Goal: Task Accomplishment & Management: Complete application form

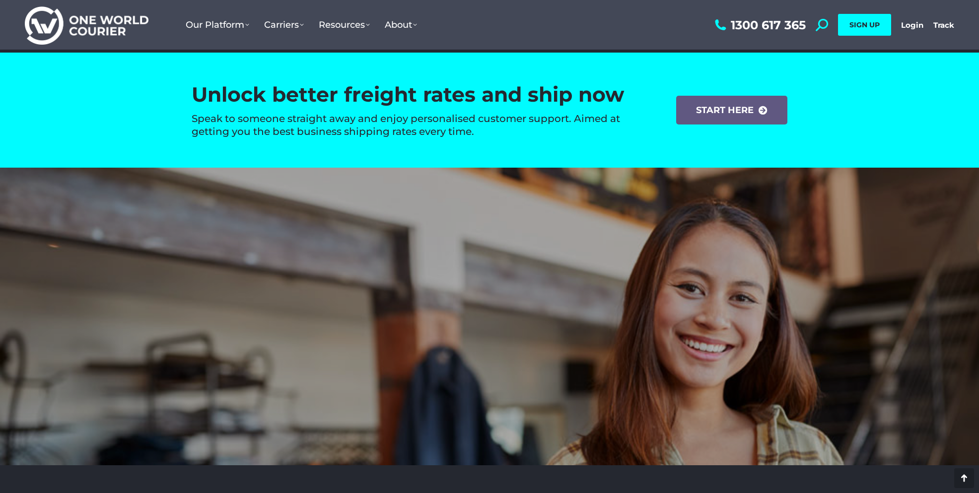
scroll to position [1560, 0]
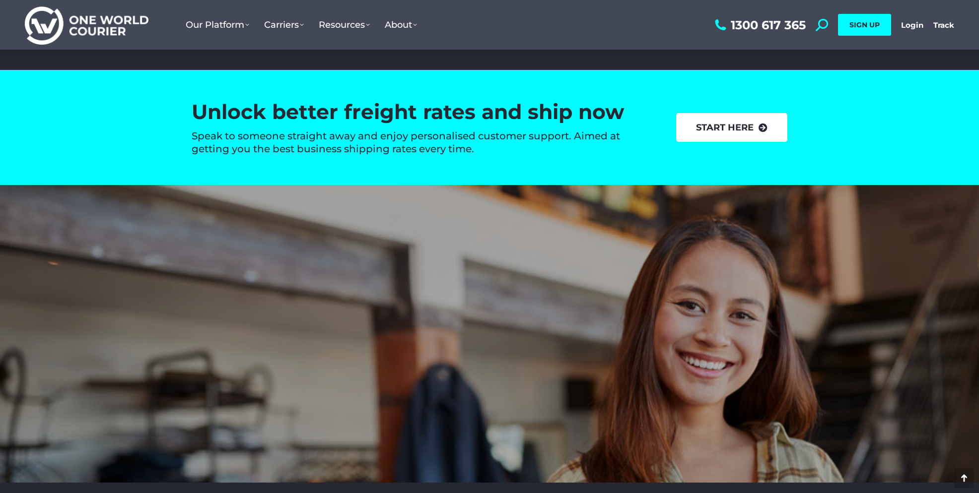
click at [728, 133] on link "start here" at bounding box center [731, 127] width 111 height 29
